Goal: Information Seeking & Learning: Check status

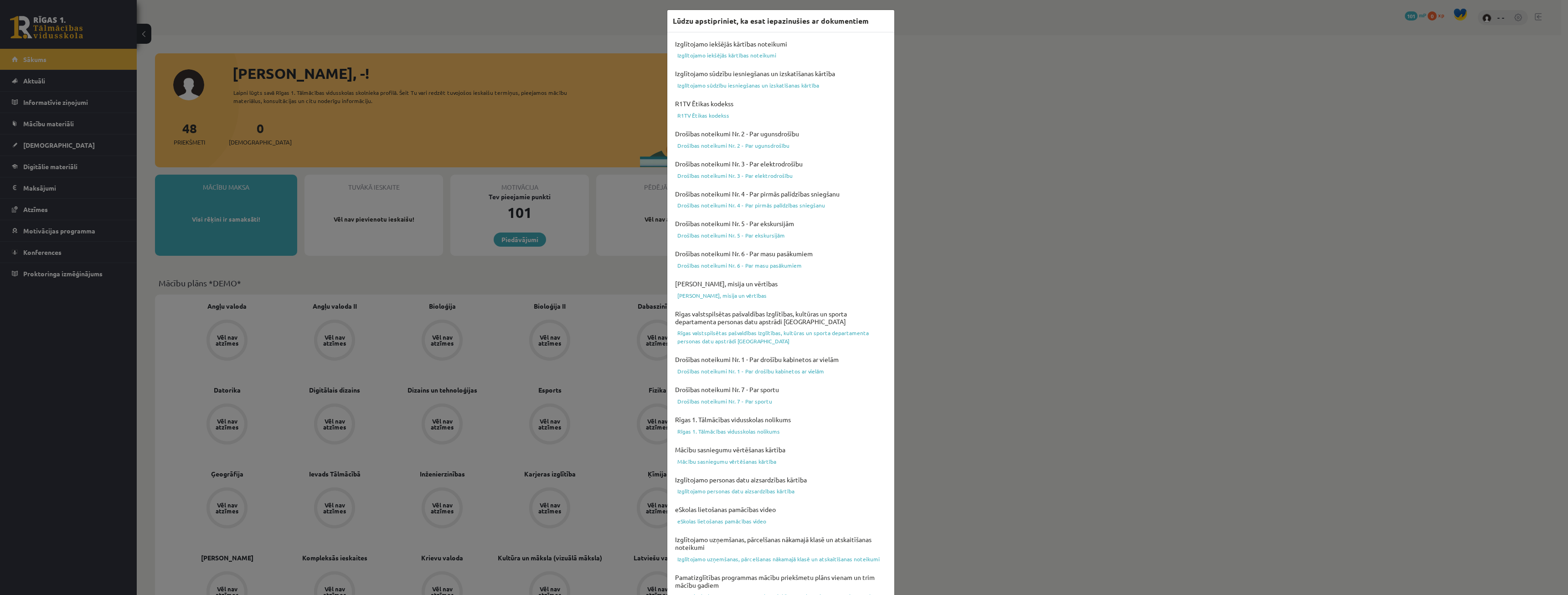
click at [387, 149] on div "Lūdzu apstipriniet, ka esat iepazinušies ar dokumentiem Izglītojamo iekšējās kā…" at bounding box center [784, 297] width 1568 height 595
click at [892, 232] on div "Lūdzu apstipriniet, ka esat iepazinušies ar dokumentiem Izglītojamo iekšējās kā…" at bounding box center [784, 297] width 1568 height 595
drag, startPoint x: 1418, startPoint y: 79, endPoint x: 1445, endPoint y: 37, distance: 49.9
click at [1419, 78] on div "Lūdzu apstipriniet, ka esat iepazinušies ar dokumentiem Izglītojamo iekšējās kā…" at bounding box center [784, 297] width 1568 height 595
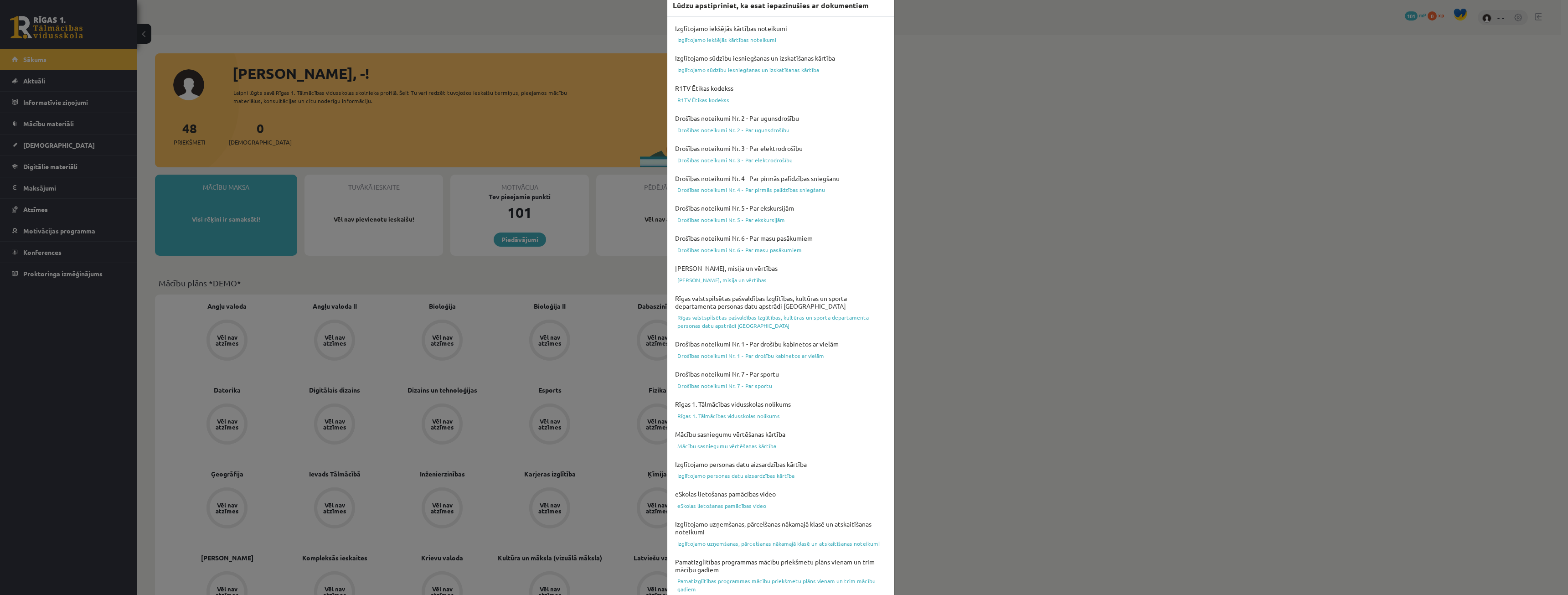
scroll to position [62, 0]
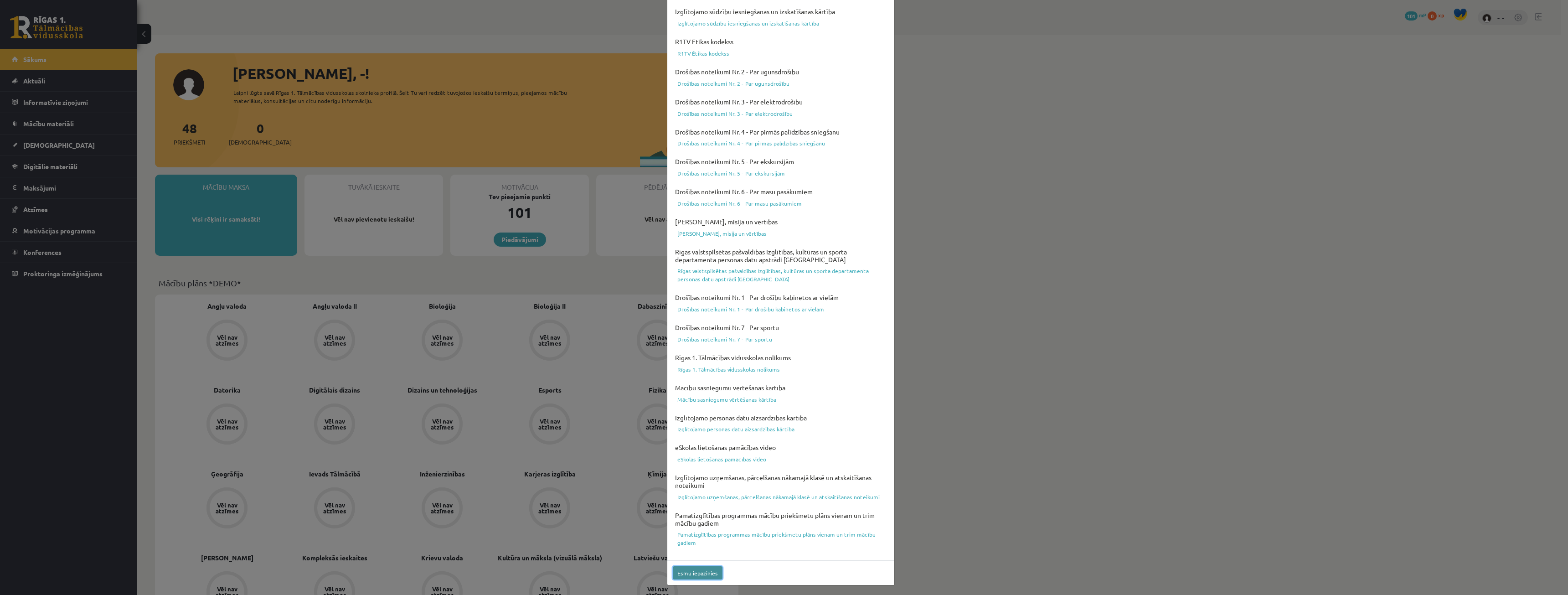
click at [705, 577] on button "Esmu iepazinies" at bounding box center [698, 573] width 50 height 13
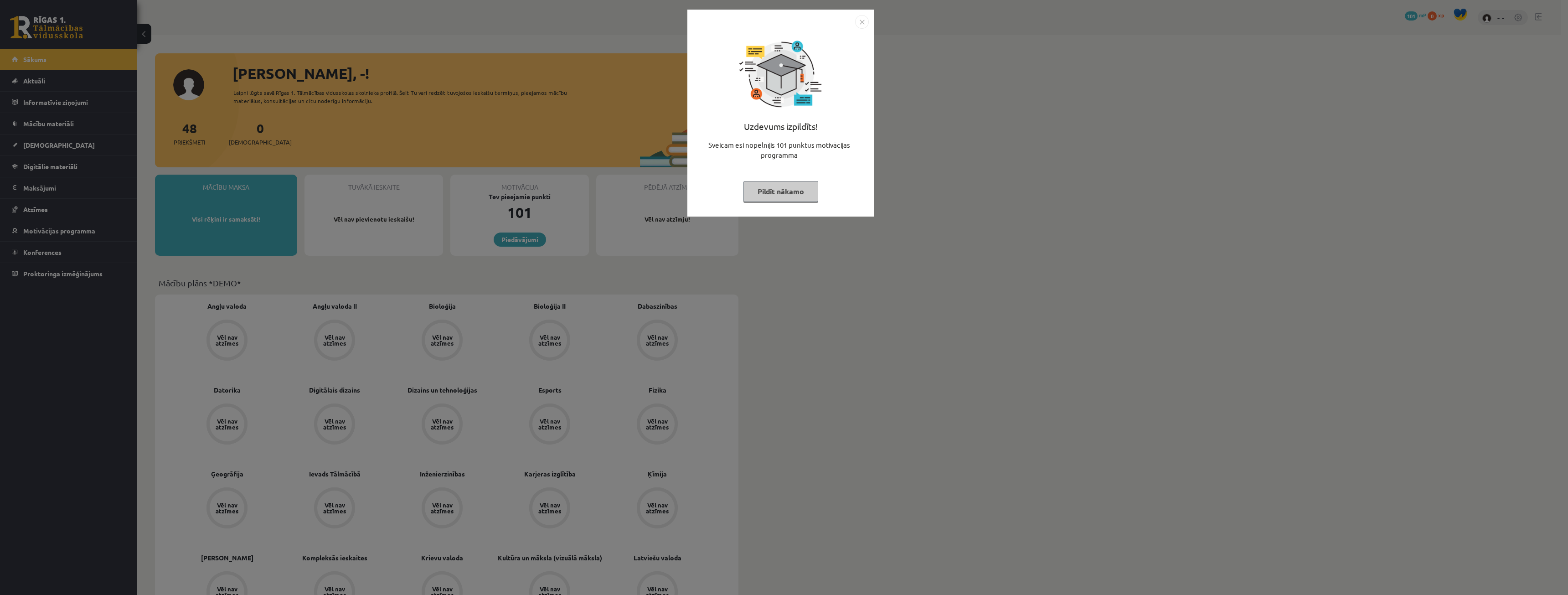
click at [793, 195] on button "Pildīt nākamo" at bounding box center [781, 192] width 75 height 21
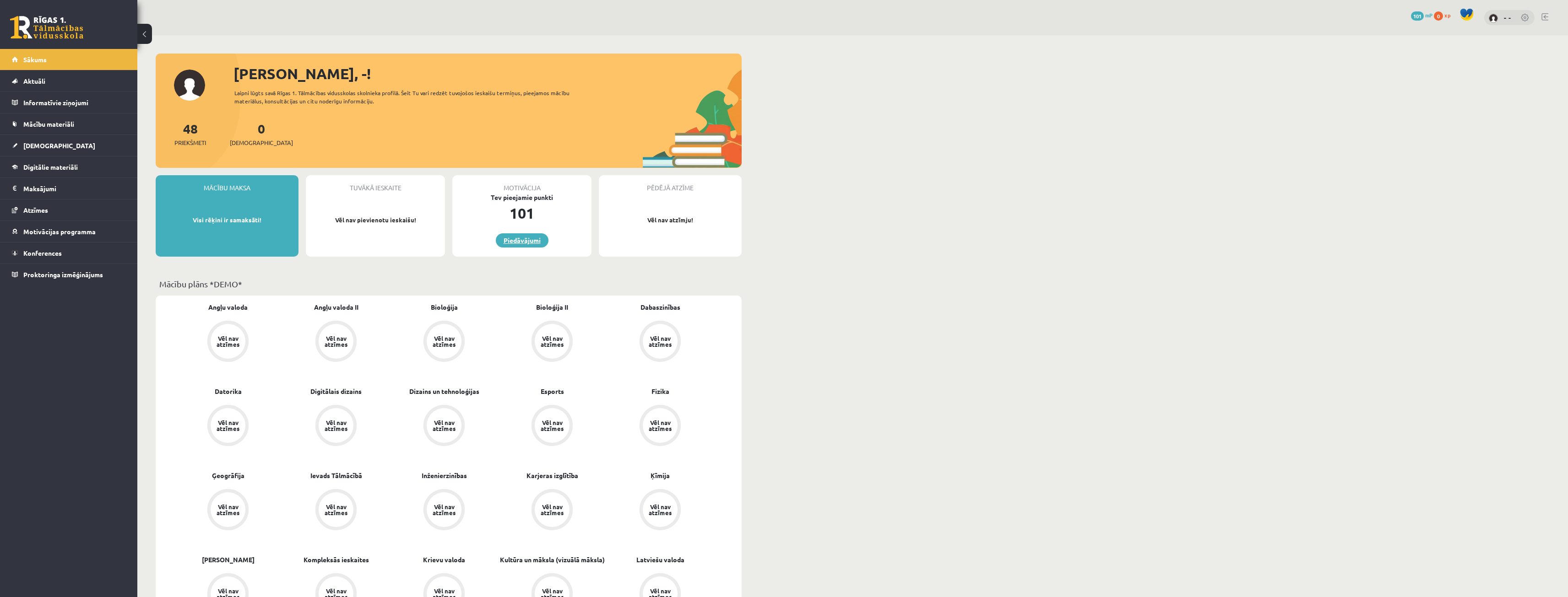
click at [535, 241] on link "Piedāvājumi" at bounding box center [522, 240] width 53 height 14
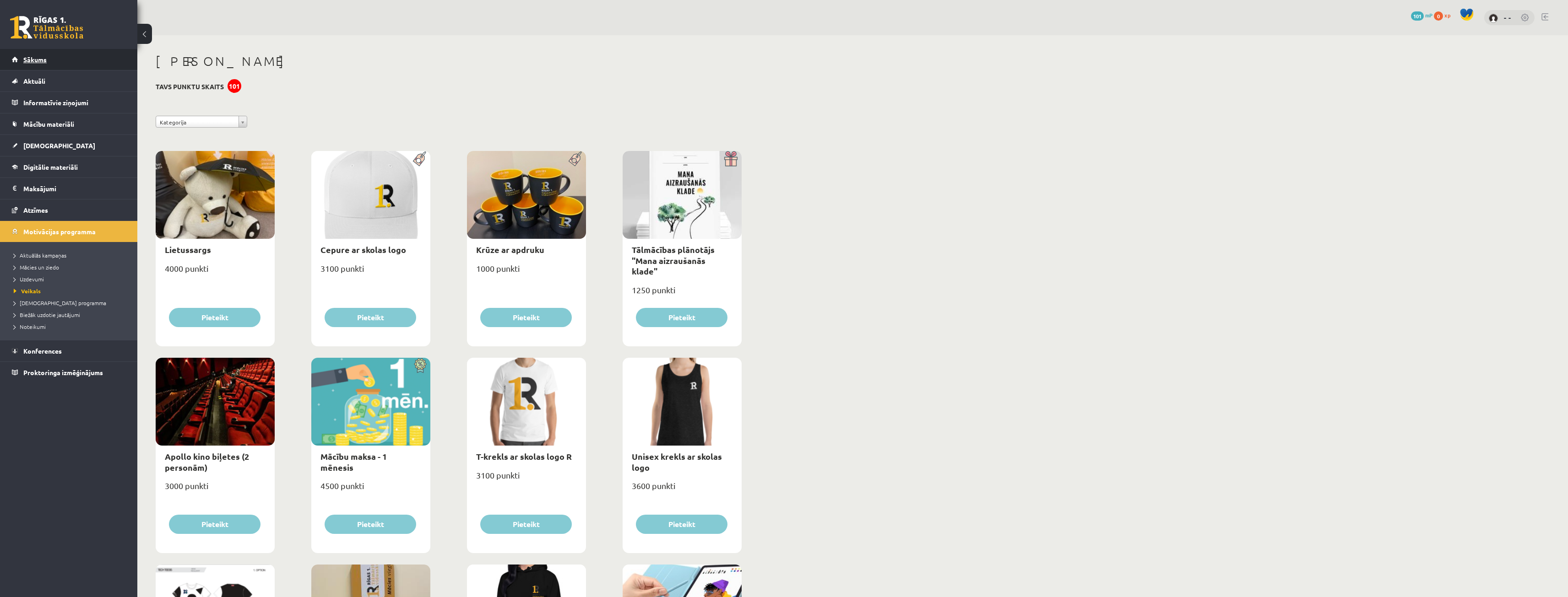
click at [57, 61] on link "Sākums" at bounding box center [68, 60] width 114 height 21
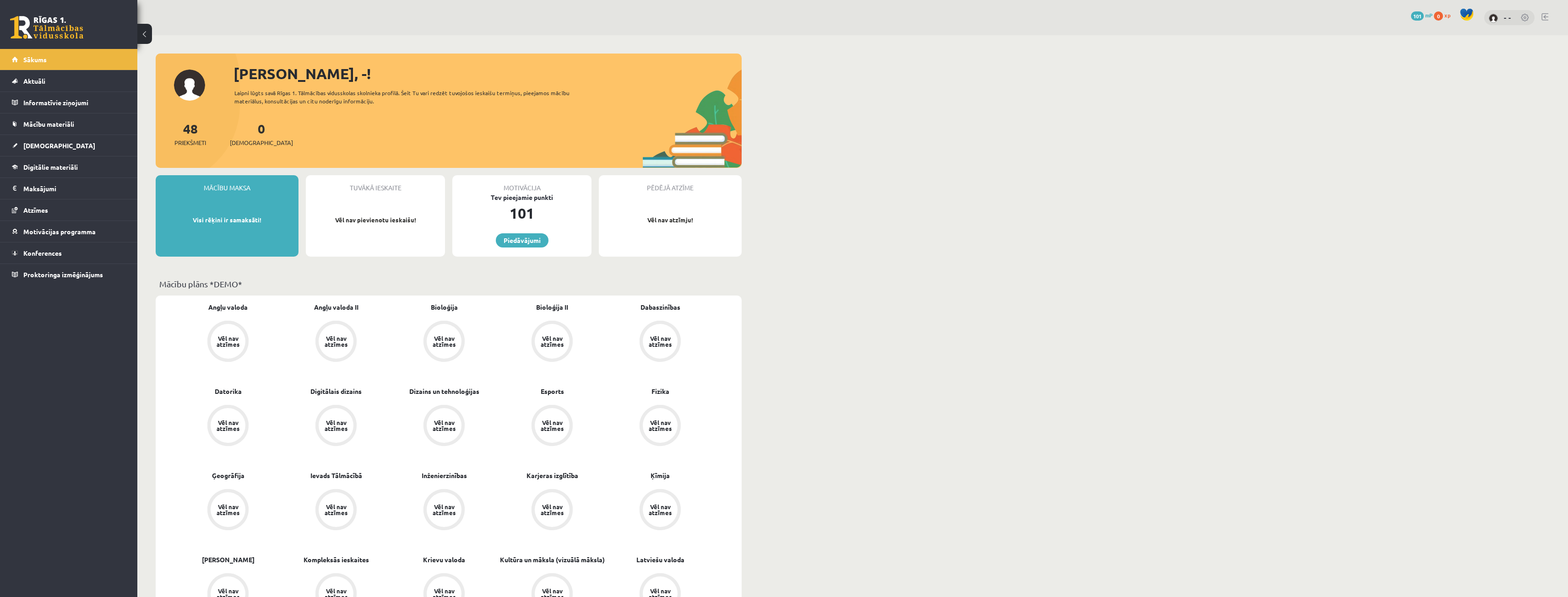
click at [1499, 21] on img at bounding box center [1494, 18] width 10 height 10
click at [1521, 15] on div "- -" at bounding box center [1509, 17] width 50 height 15
click at [1527, 18] on link at bounding box center [1526, 18] width 10 height 10
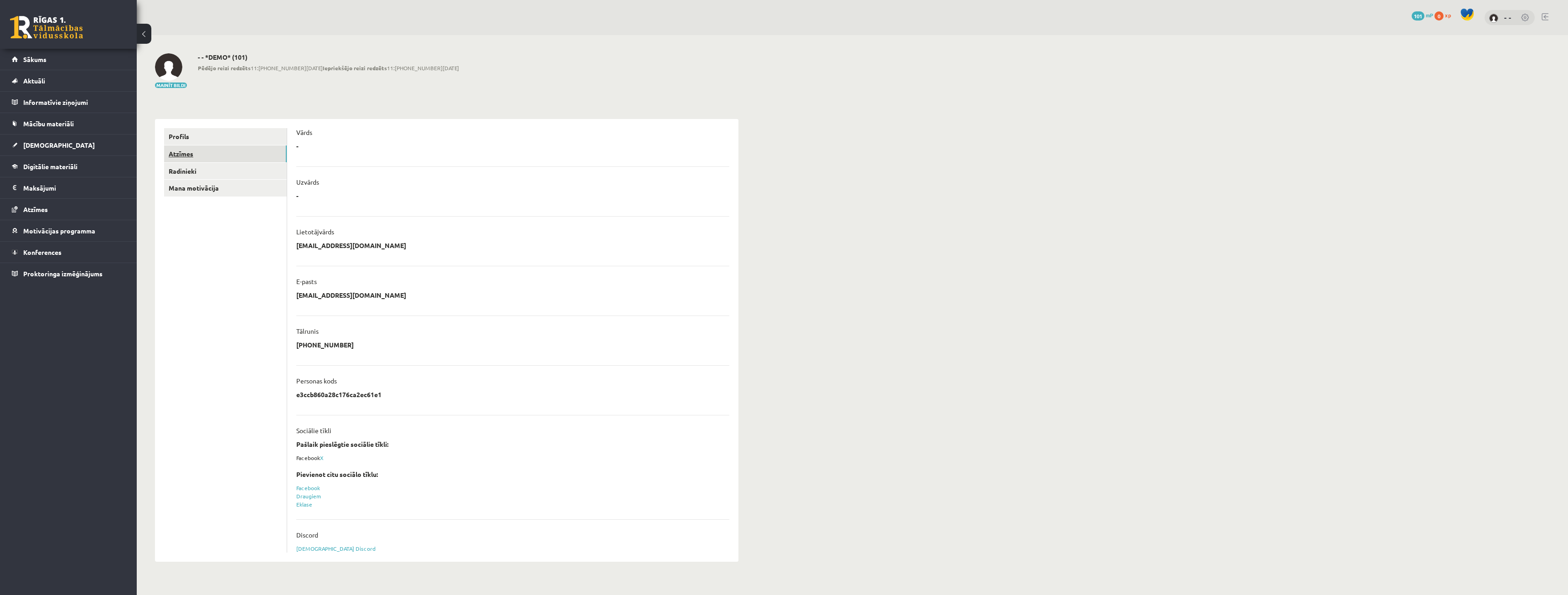
click at [176, 152] on link "Atzīmes" at bounding box center [225, 154] width 123 height 17
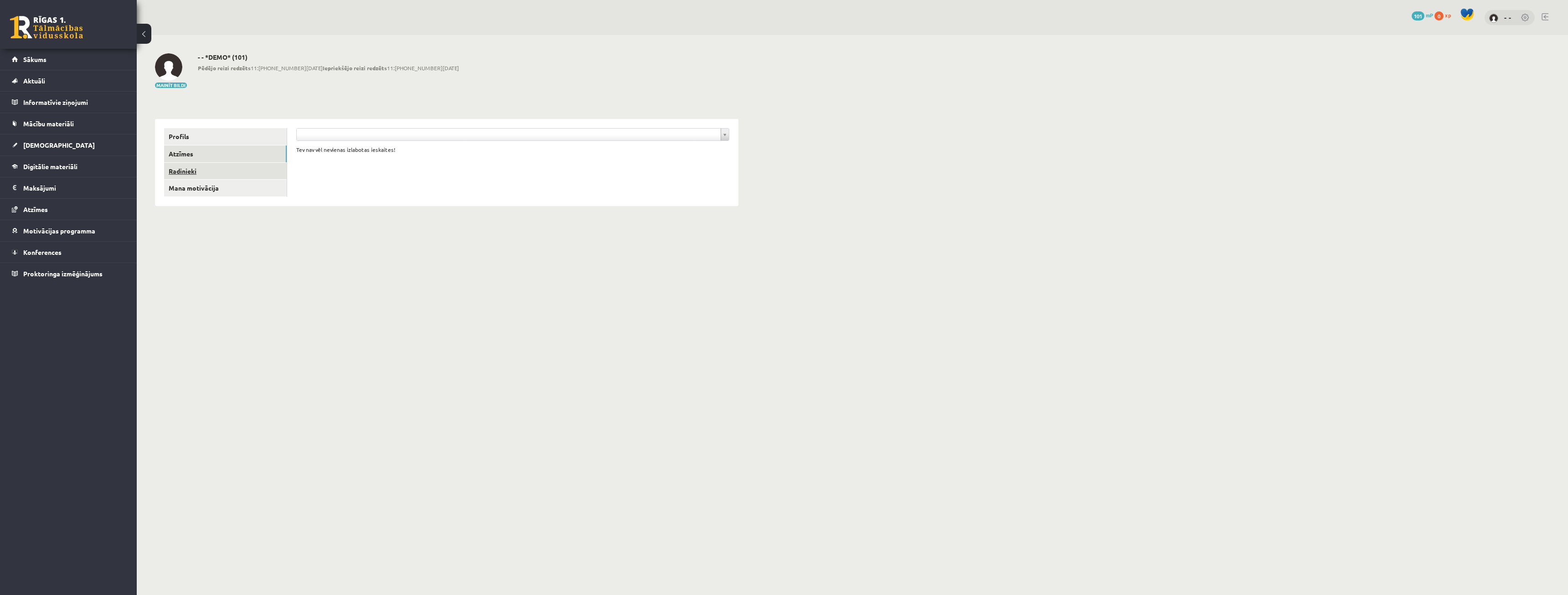
click at [189, 172] on link "Radinieki" at bounding box center [225, 172] width 123 height 17
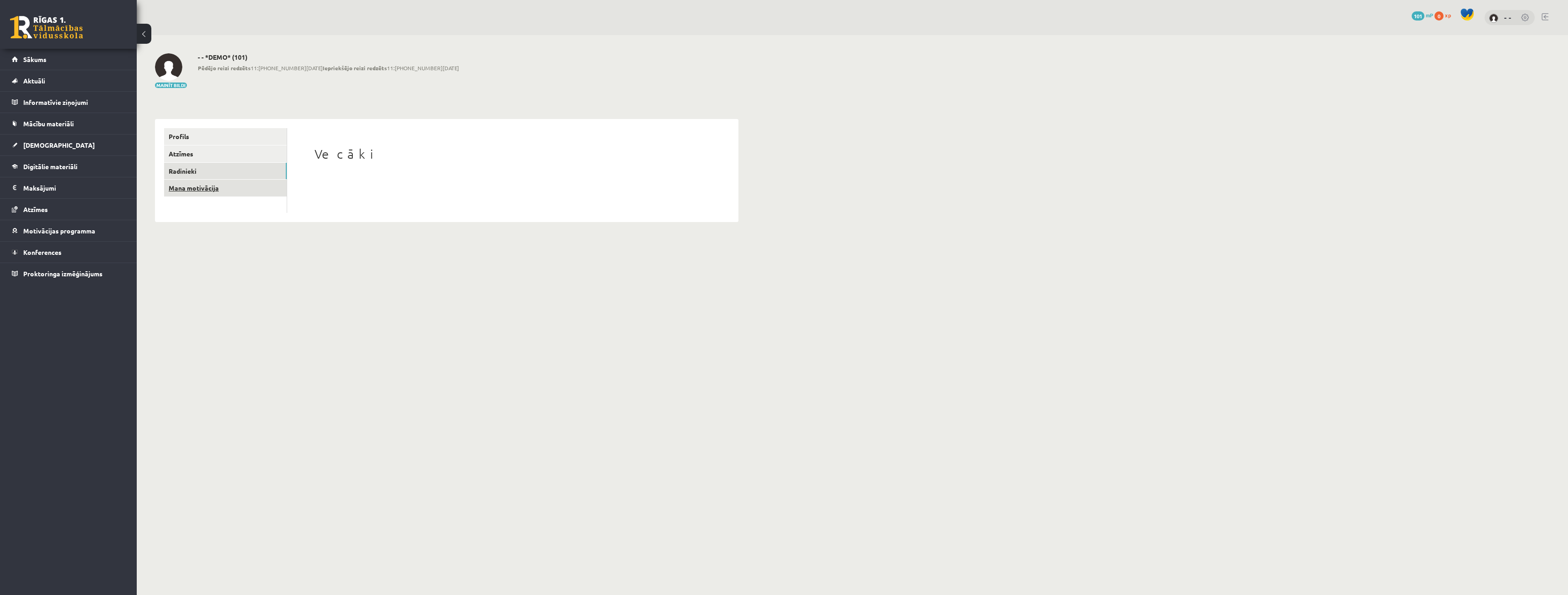
click at [203, 185] on link "Mana motivācija" at bounding box center [225, 189] width 123 height 17
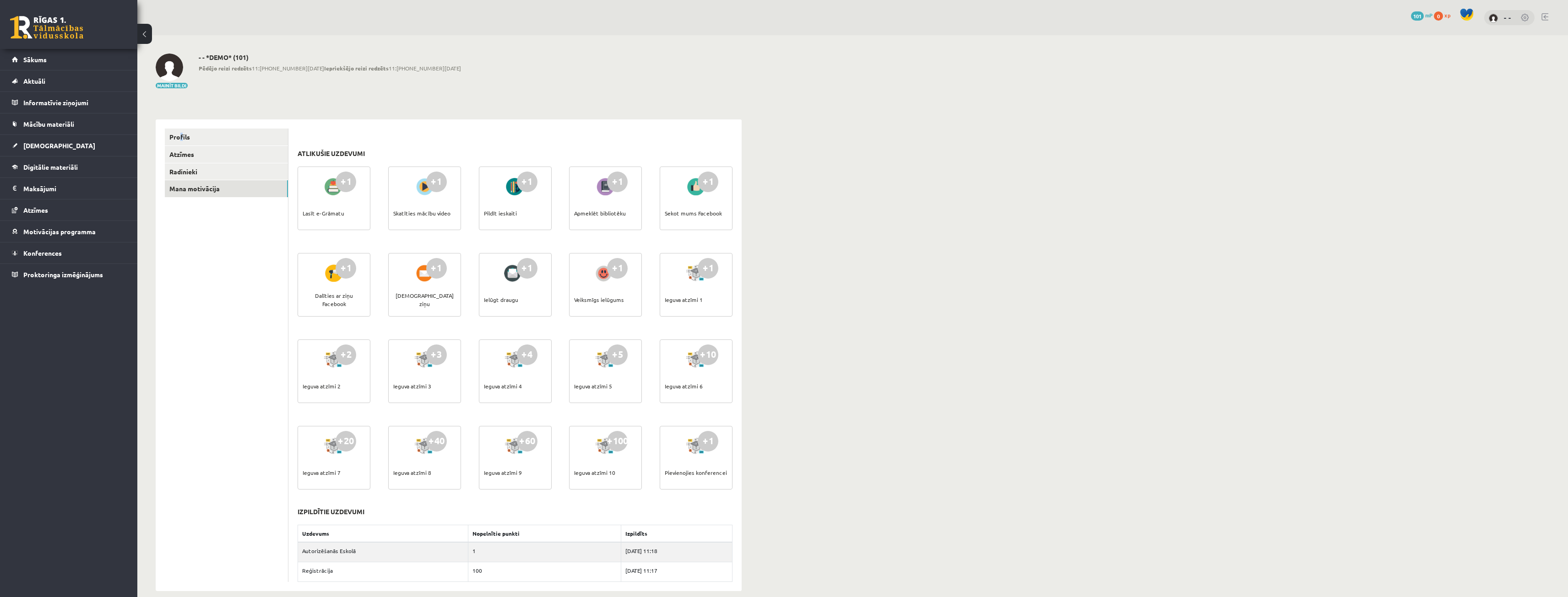
click at [179, 122] on div "Profils Atzīmes Radinieki Mana motivācija" at bounding box center [222, 355] width 133 height 472
click at [189, 136] on link "Profils" at bounding box center [226, 137] width 123 height 17
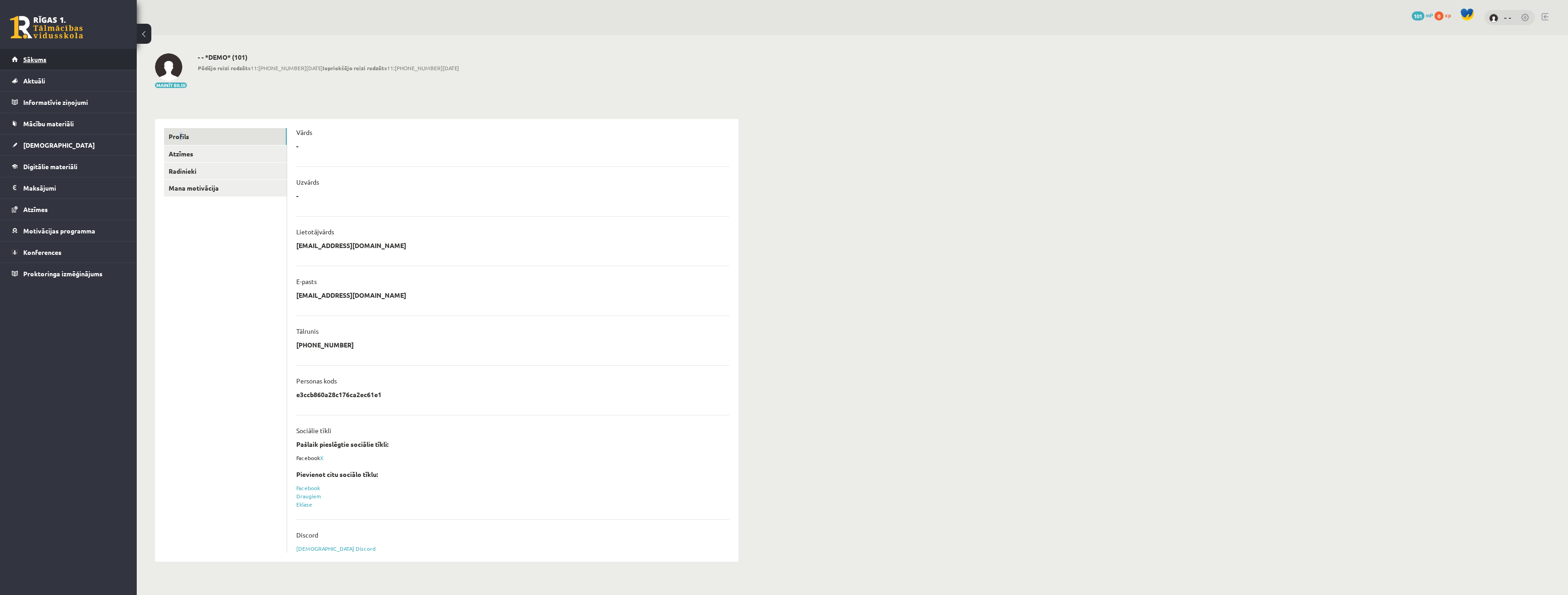
click at [50, 61] on link "Sākums" at bounding box center [68, 59] width 114 height 21
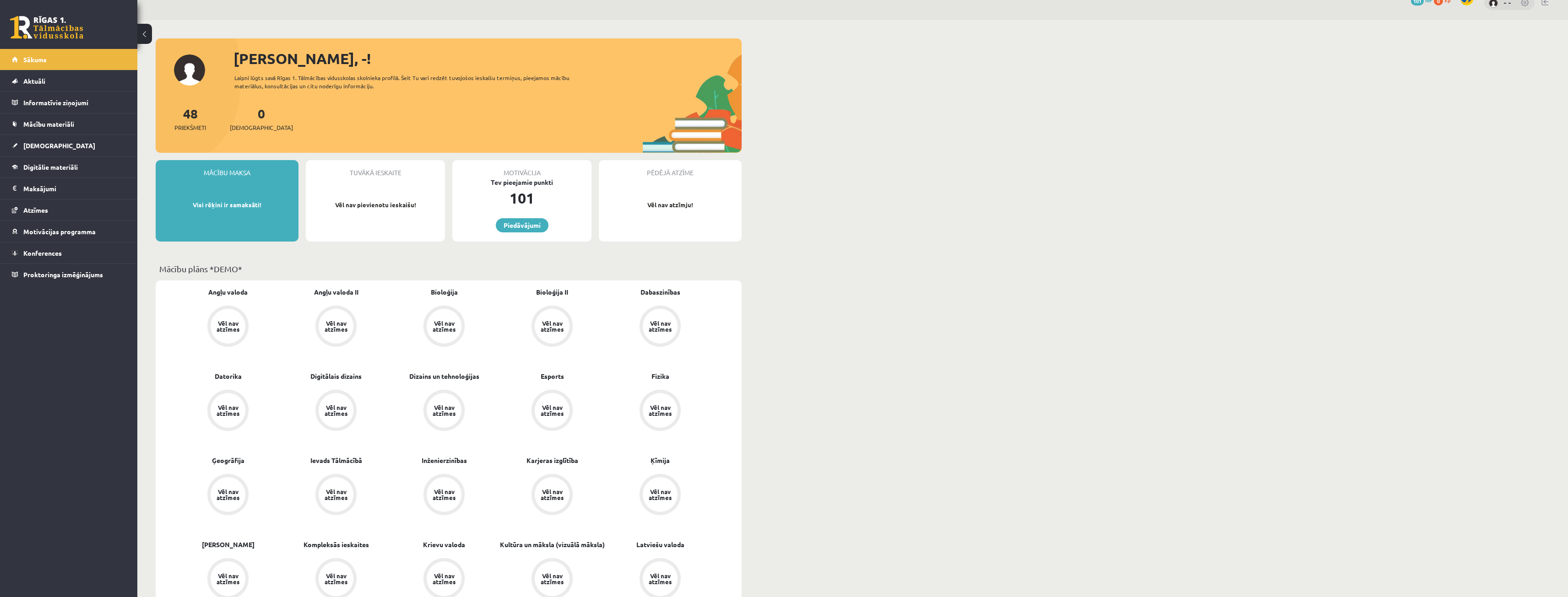
scroll to position [46, 0]
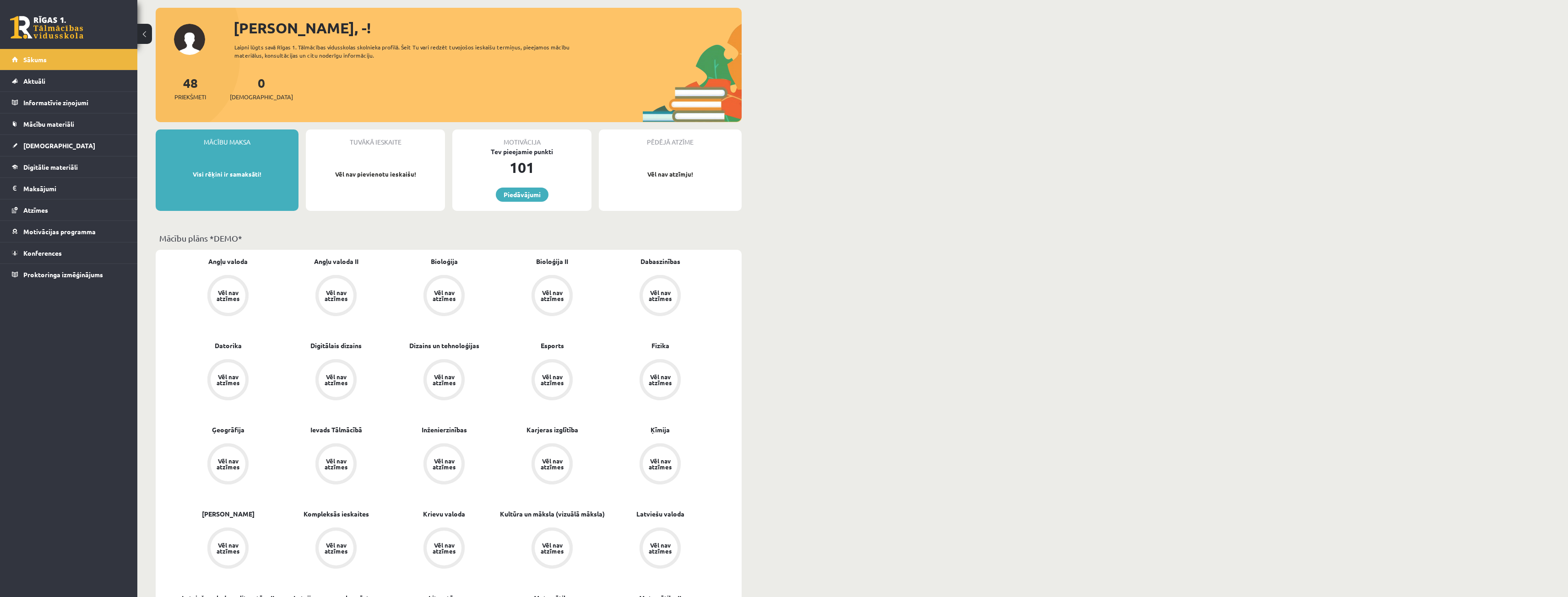
click at [237, 294] on div "Vēl nav atzīmes" at bounding box center [228, 295] width 26 height 12
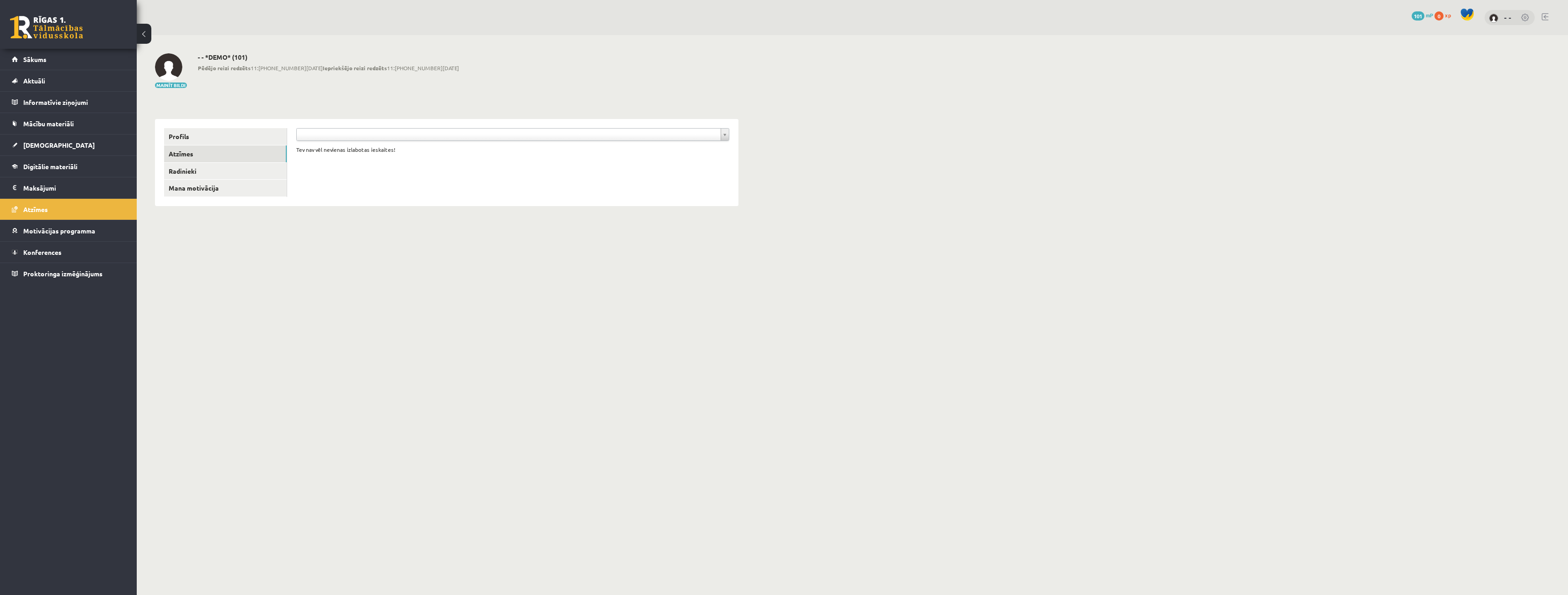
drag, startPoint x: 326, startPoint y: 197, endPoint x: 302, endPoint y: 173, distance: 33.9
click at [41, 209] on span "Atzīmes" at bounding box center [35, 209] width 25 height 9
click at [44, 80] on span "Aktuāli" at bounding box center [34, 80] width 22 height 9
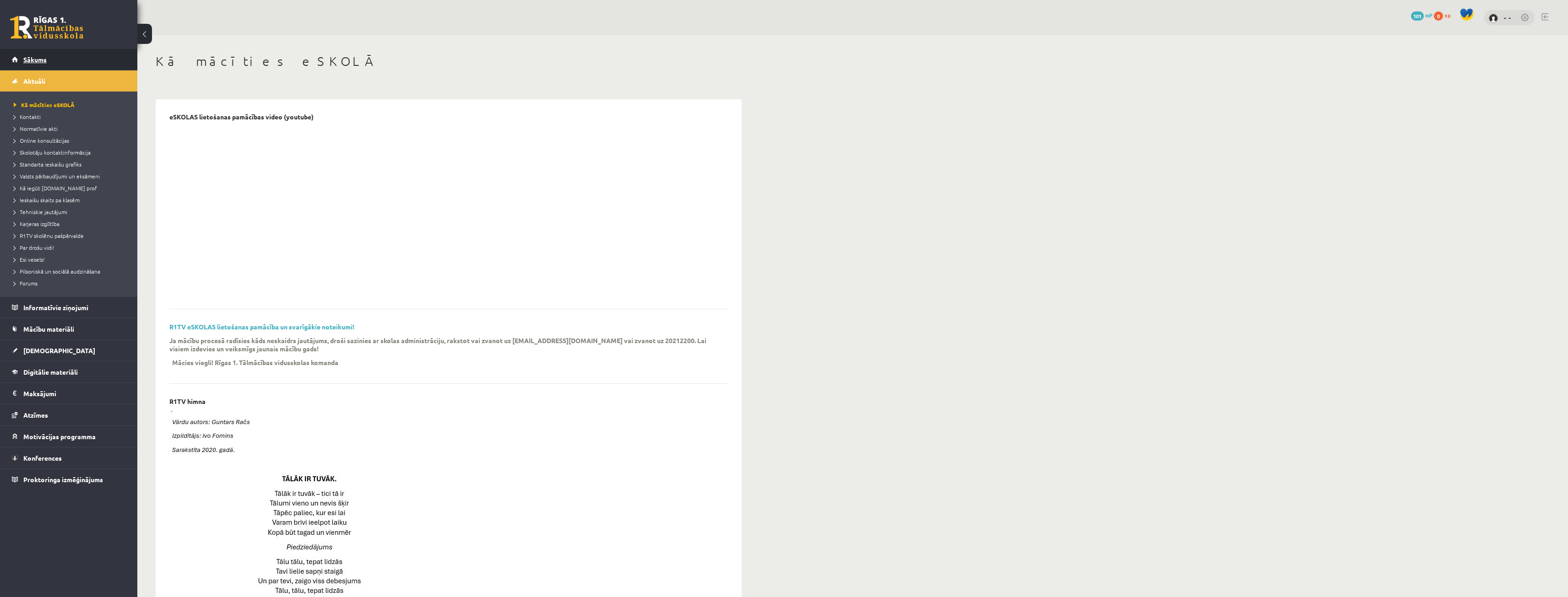
click at [53, 61] on link "Sākums" at bounding box center [68, 60] width 114 height 21
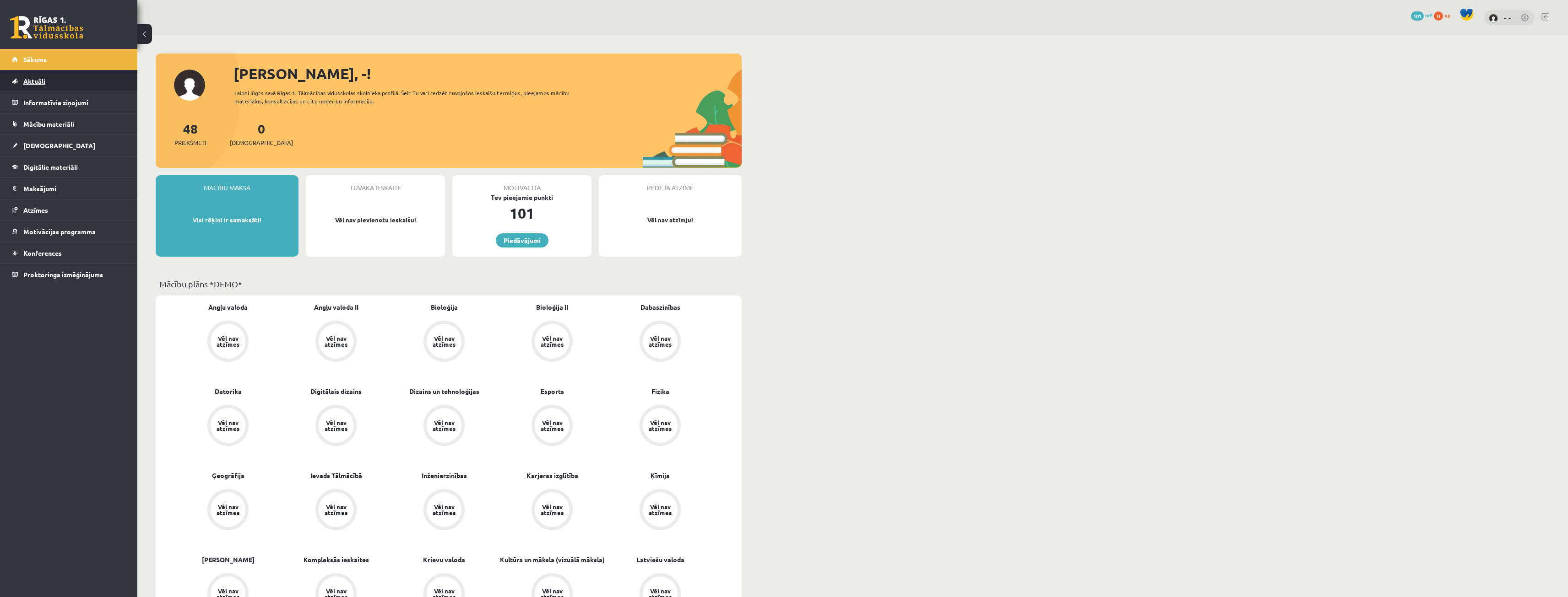
click at [54, 83] on link "Aktuāli" at bounding box center [68, 81] width 114 height 21
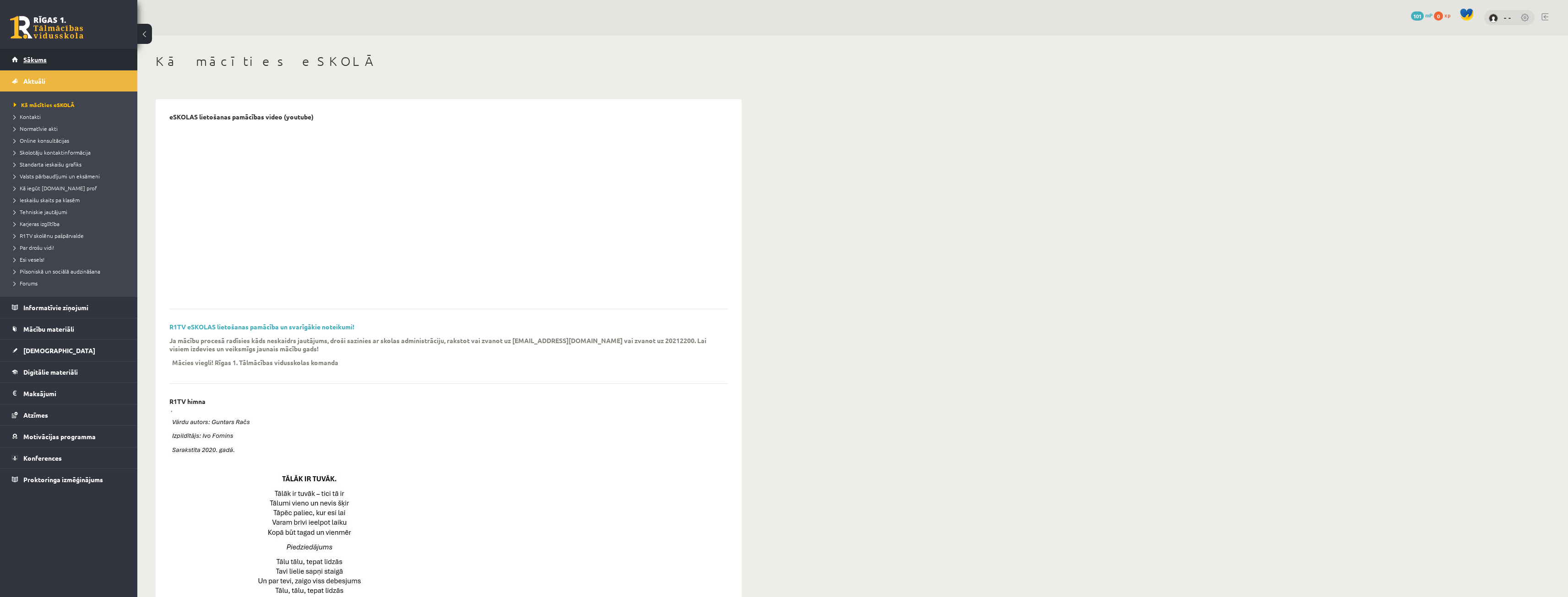
click at [34, 58] on span "Sākums" at bounding box center [35, 60] width 23 height 9
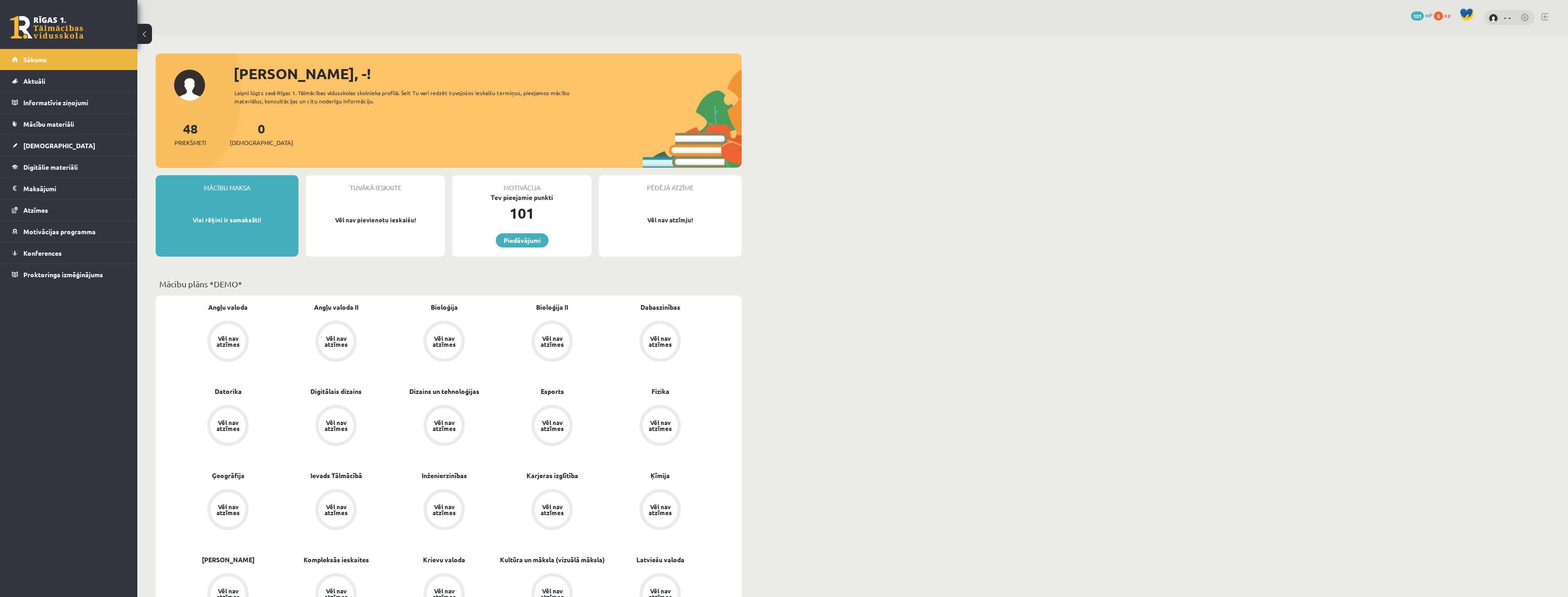
click at [1500, 19] on div "- -" at bounding box center [1509, 17] width 50 height 15
drag, startPoint x: 1494, startPoint y: 16, endPoint x: 1516, endPoint y: 19, distance: 22.2
click at [1495, 16] on img at bounding box center [1494, 18] width 10 height 10
drag, startPoint x: 1516, startPoint y: 15, endPoint x: 1526, endPoint y: 21, distance: 11.7
click at [1526, 21] on div "- -" at bounding box center [1509, 17] width 50 height 15
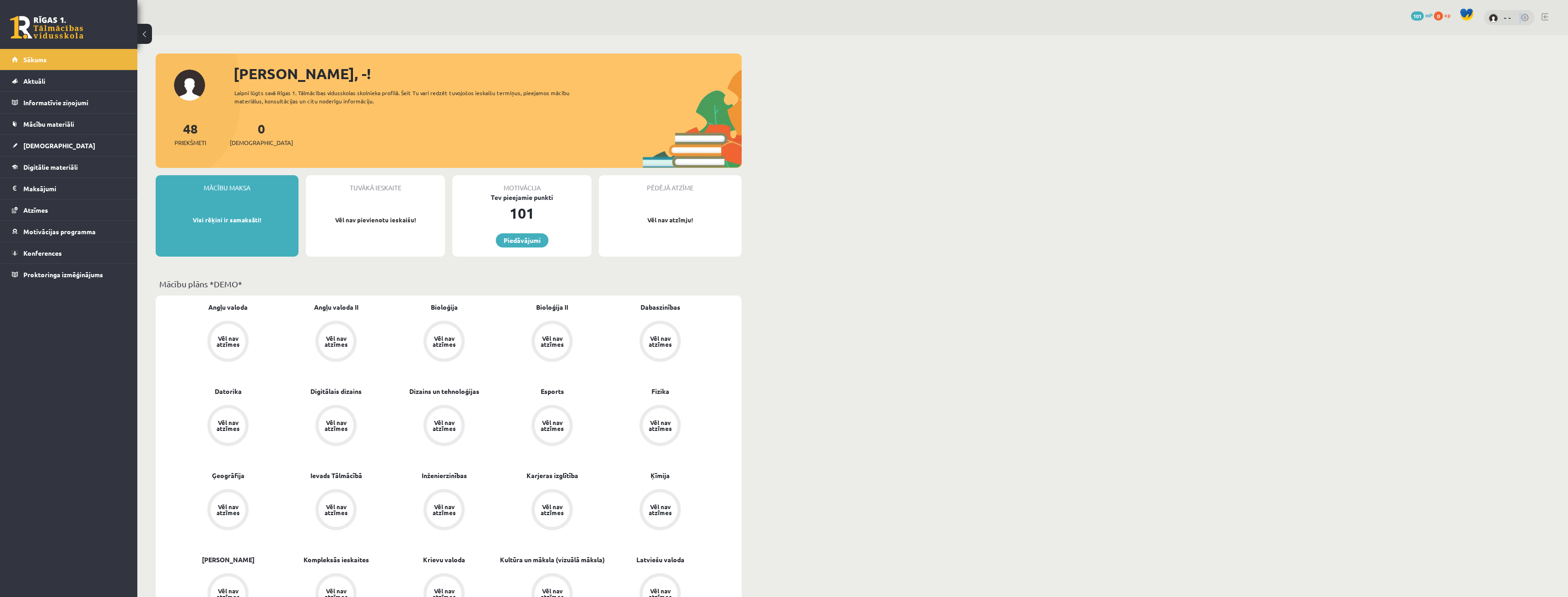
click at [1527, 21] on link at bounding box center [1526, 18] width 10 height 10
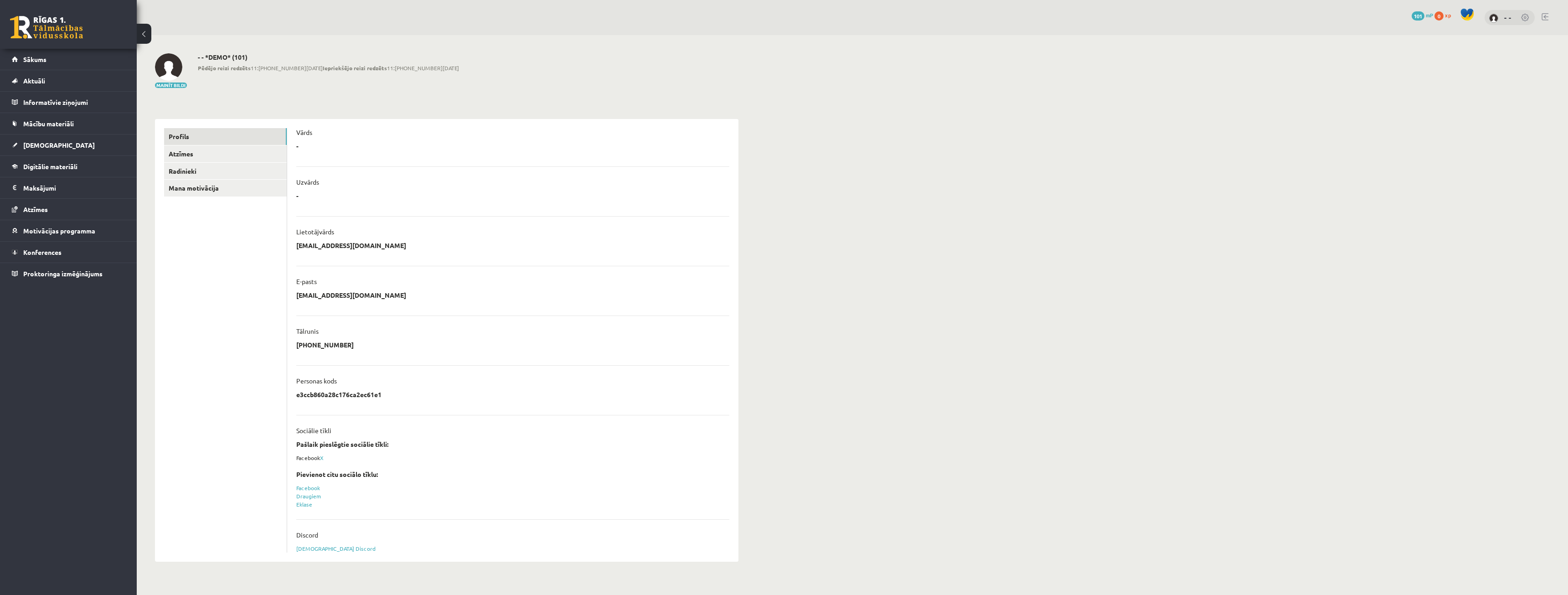
click at [1546, 16] on link at bounding box center [1545, 17] width 7 height 8
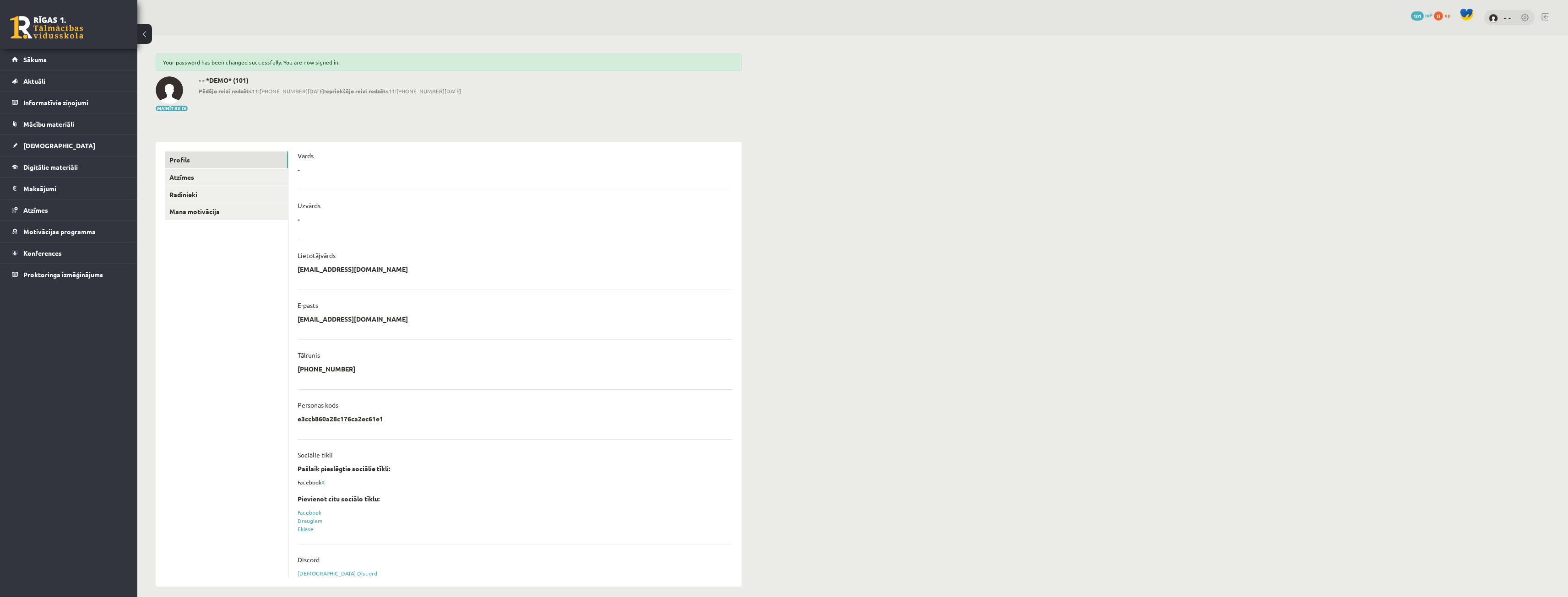
click at [1499, 19] on img at bounding box center [1494, 18] width 10 height 10
click at [1527, 18] on link at bounding box center [1526, 18] width 10 height 10
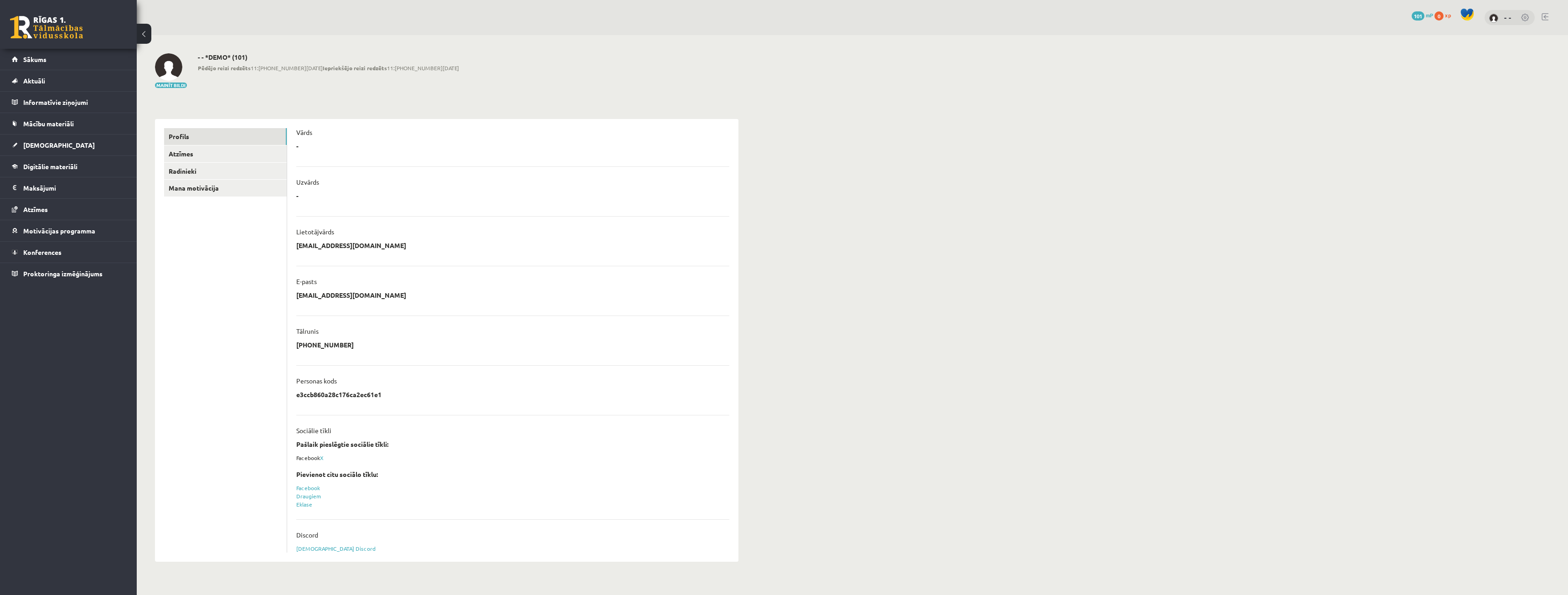
click at [1520, 17] on div "- -" at bounding box center [1510, 17] width 50 height 15
click at [190, 149] on link "Atzīmes" at bounding box center [225, 154] width 123 height 17
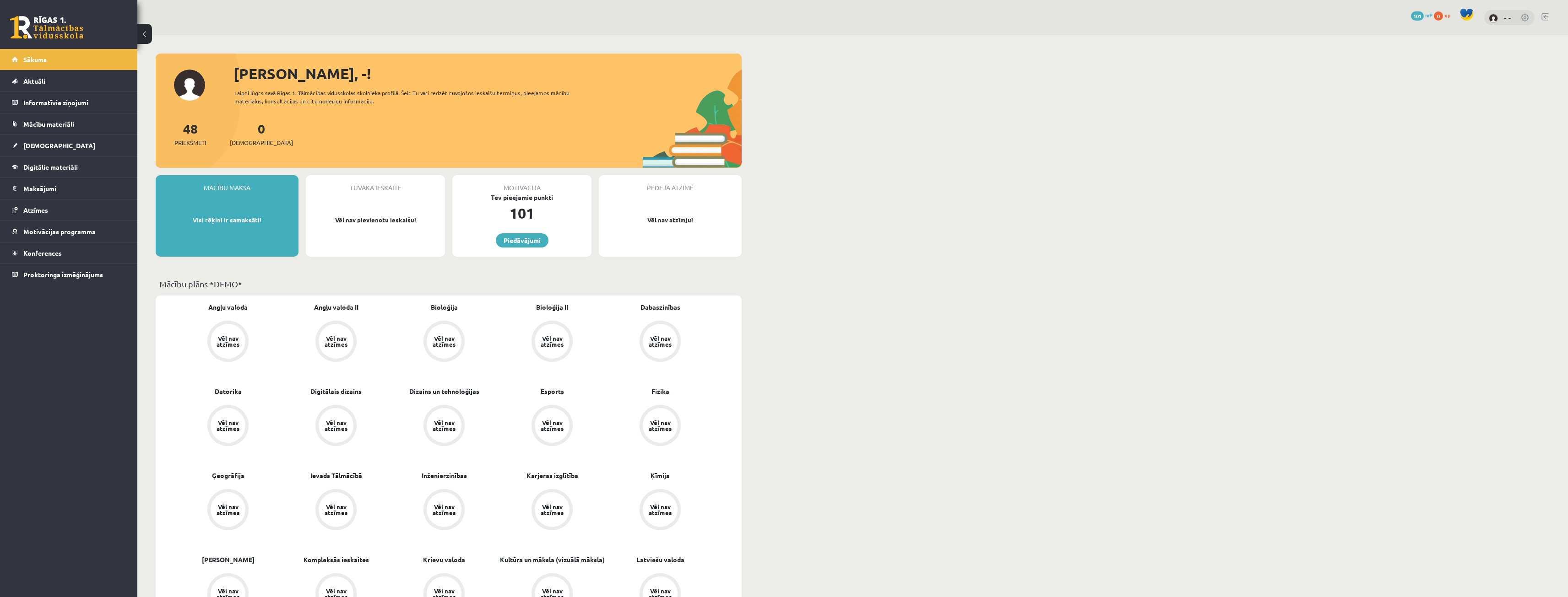
click at [1543, 15] on link at bounding box center [1545, 17] width 7 height 8
drag, startPoint x: 192, startPoint y: 373, endPoint x: 211, endPoint y: 346, distance: 33.0
click at [1527, 18] on link at bounding box center [1526, 18] width 10 height 10
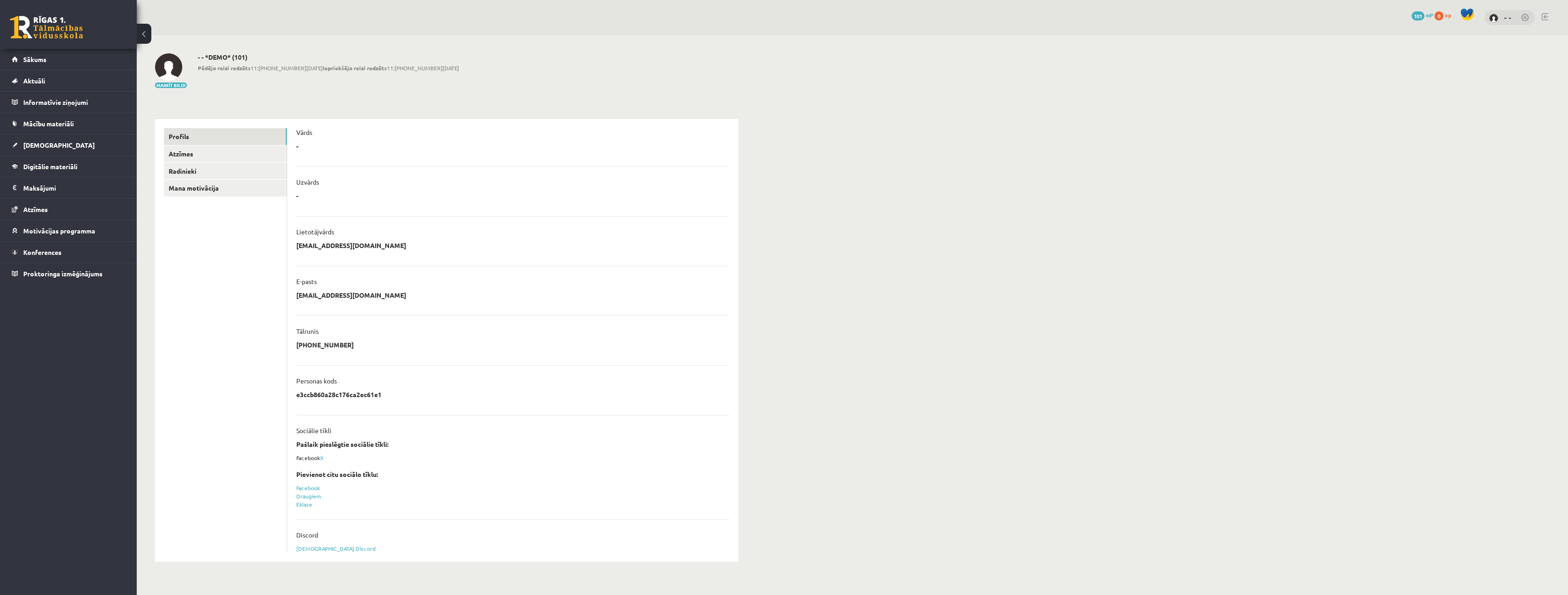
click at [312, 149] on div "- * ******** Atcelt" at bounding box center [512, 149] width 433 height 13
click at [199, 150] on link "Atzīmes" at bounding box center [225, 154] width 123 height 17
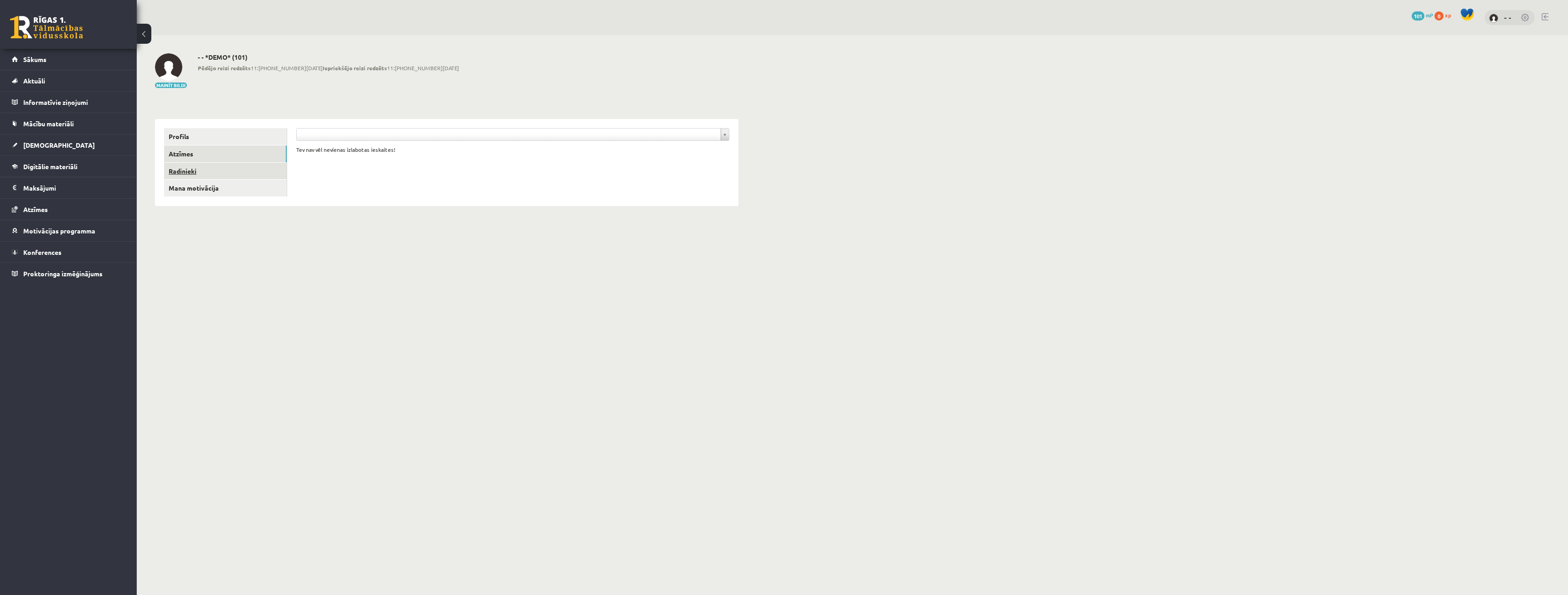
click at [207, 173] on link "Radinieki" at bounding box center [225, 172] width 123 height 17
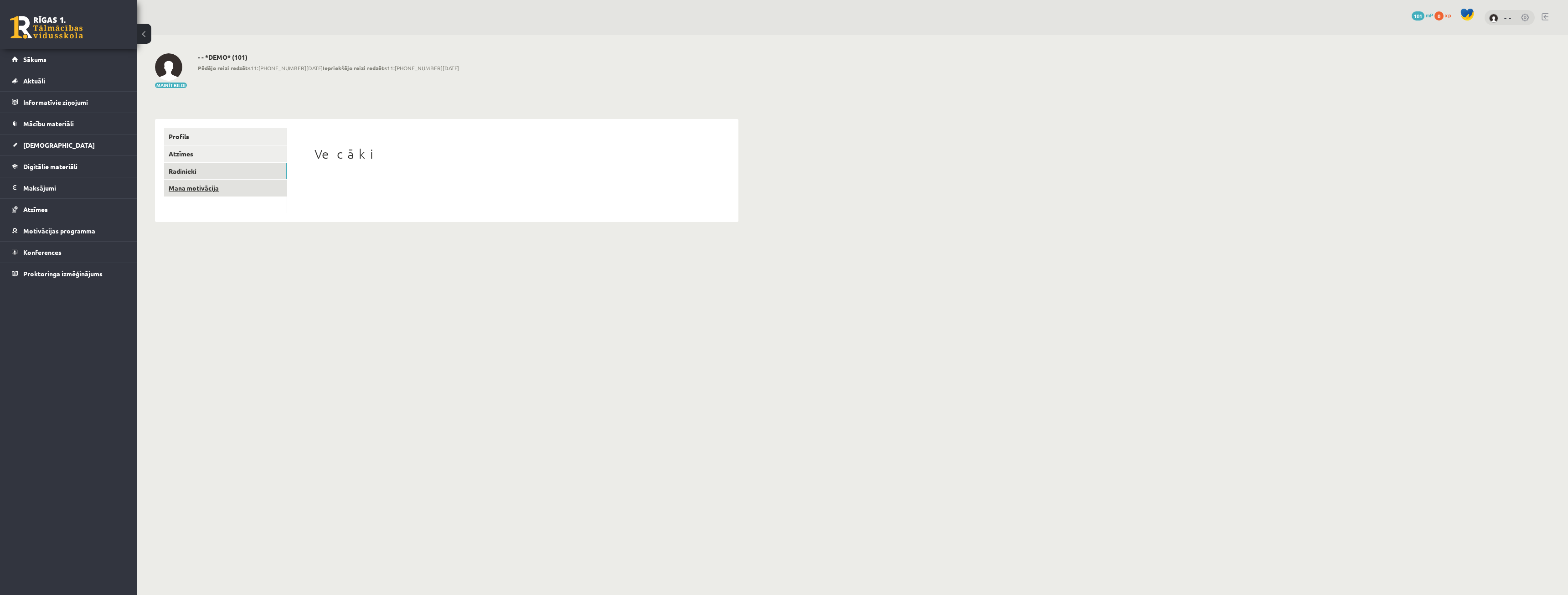
click at [194, 183] on link "Mana motivācija" at bounding box center [225, 189] width 123 height 17
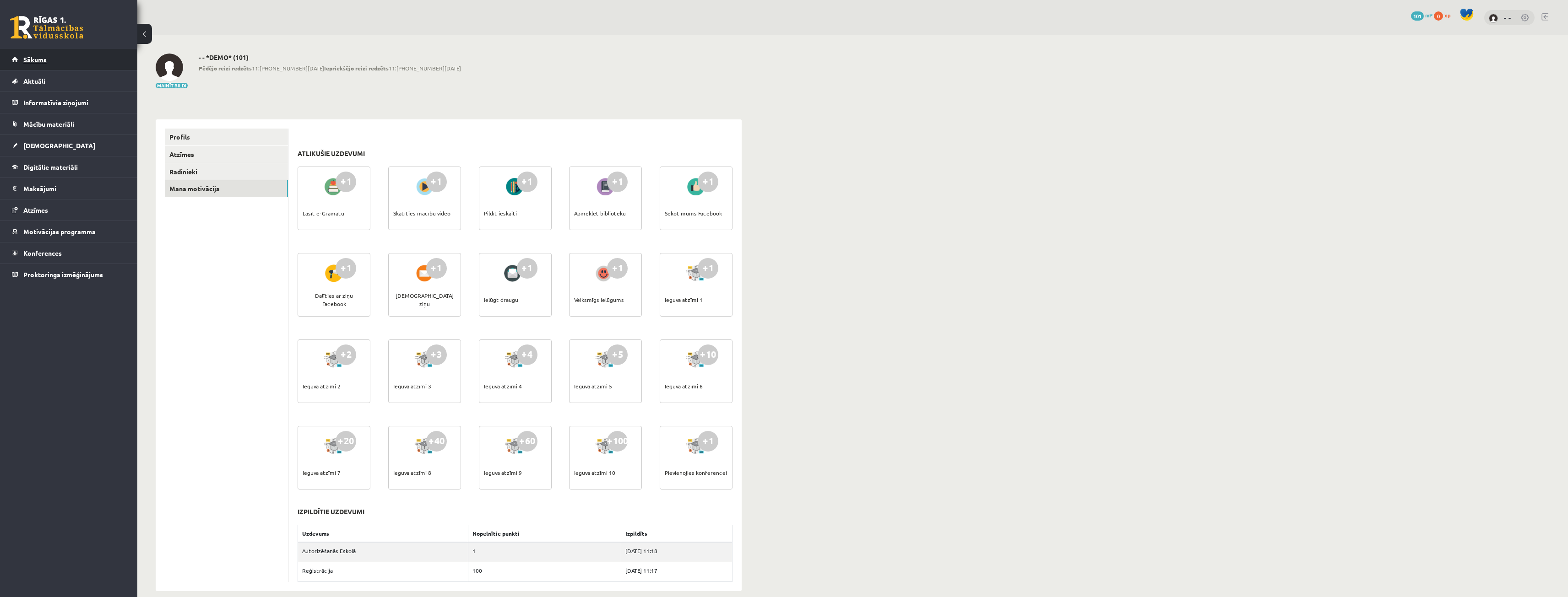
click at [24, 58] on span "Sākums" at bounding box center [35, 60] width 23 height 9
